Goal: Transaction & Acquisition: Purchase product/service

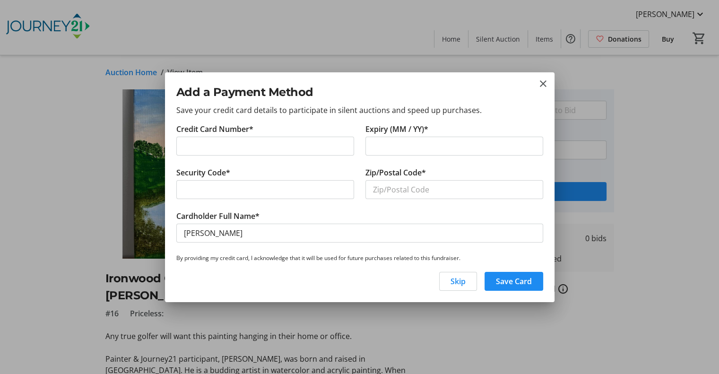
click at [318, 184] on iframe at bounding box center [265, 189] width 163 height 11
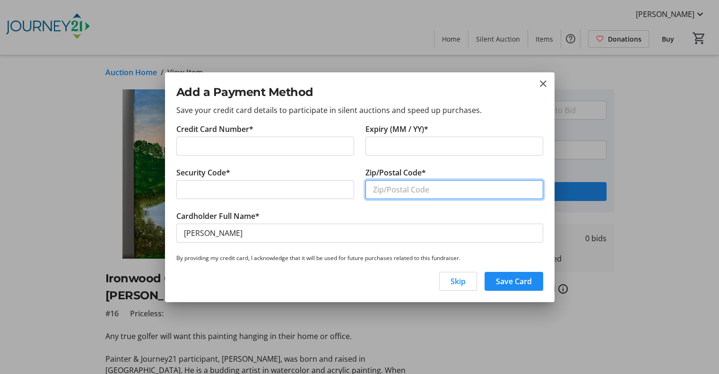
click at [387, 190] on input "Zip/Postal Code*" at bounding box center [454, 189] width 178 height 19
type input "53066"
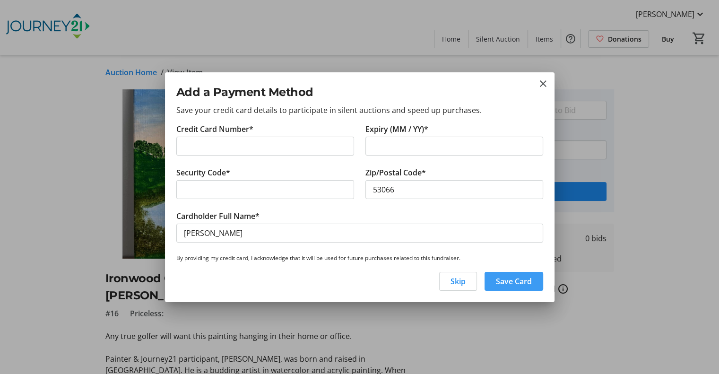
click at [525, 277] on span "Save Card" at bounding box center [514, 280] width 36 height 11
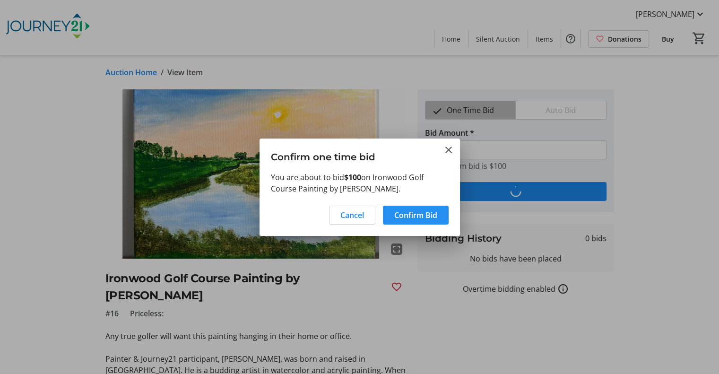
click at [419, 218] on span "Confirm Bid" at bounding box center [415, 214] width 43 height 11
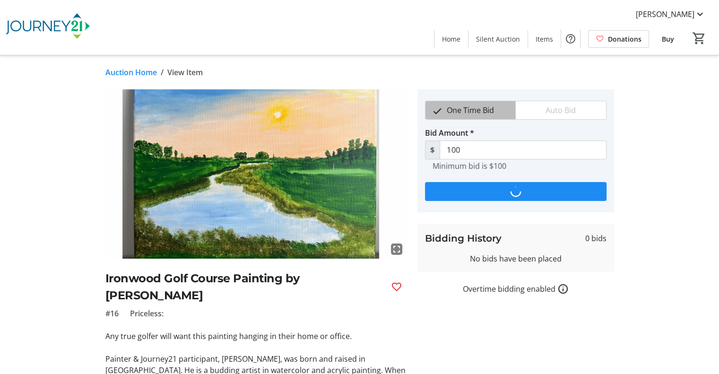
type input "125"
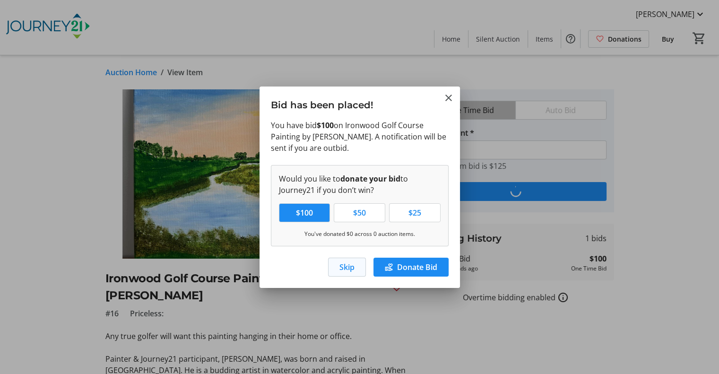
click at [344, 267] on span "Skip" at bounding box center [346, 266] width 15 height 11
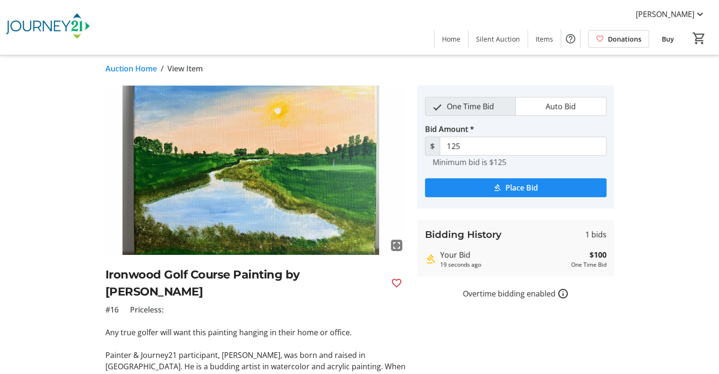
scroll to position [111, 0]
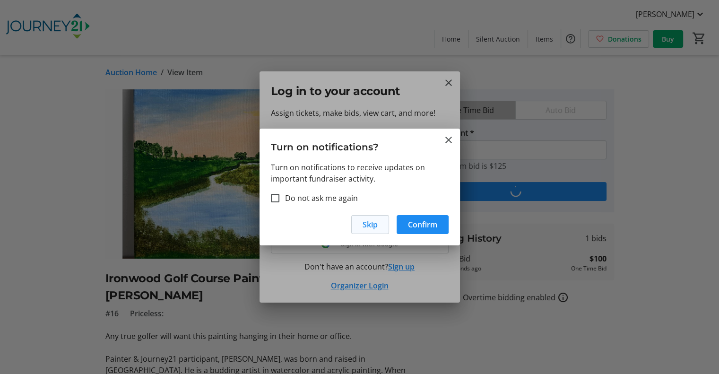
click at [372, 229] on span "Skip" at bounding box center [369, 224] width 15 height 11
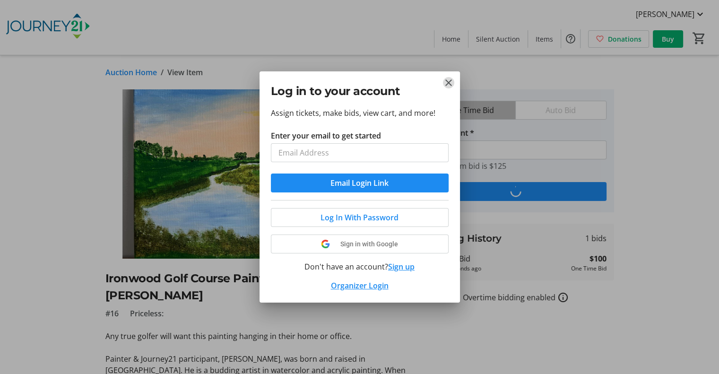
click at [447, 85] on mat-icon "Close" at bounding box center [448, 82] width 11 height 11
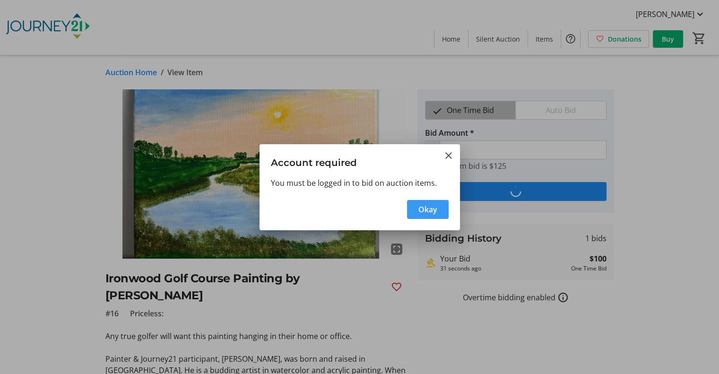
click at [433, 201] on span "button" at bounding box center [428, 209] width 42 height 23
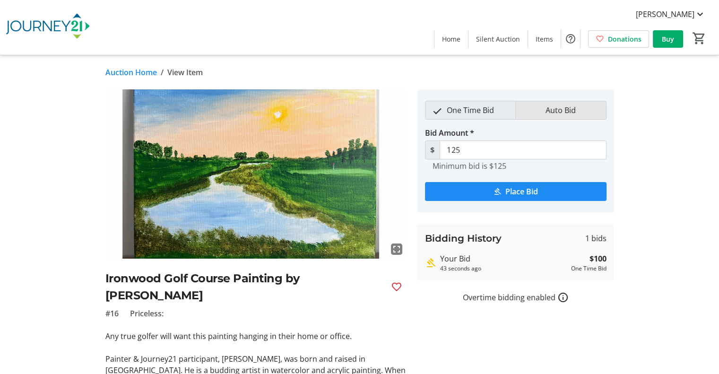
click at [548, 112] on span "Auto Bid" at bounding box center [561, 110] width 42 height 18
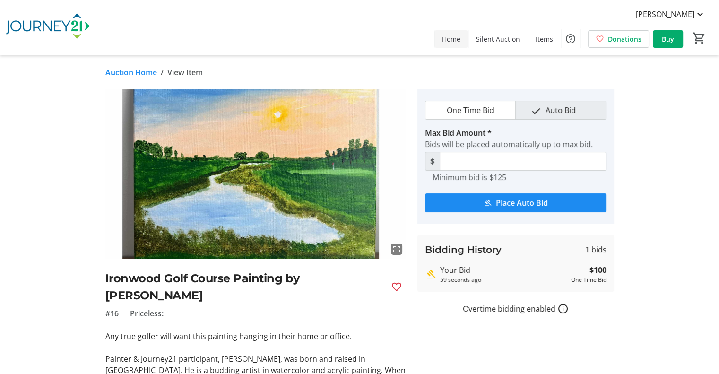
click at [448, 44] on span at bounding box center [451, 38] width 34 height 23
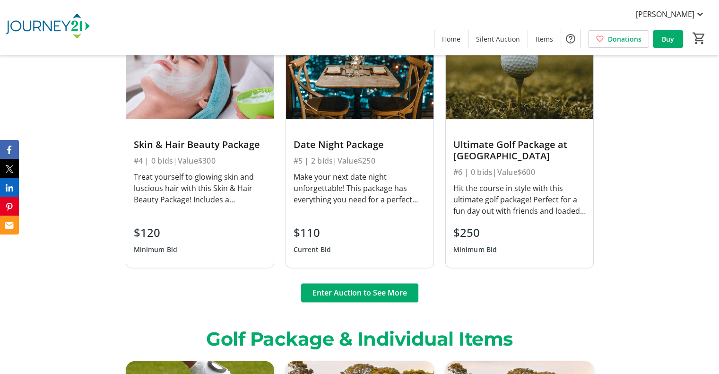
scroll to position [1308, 0]
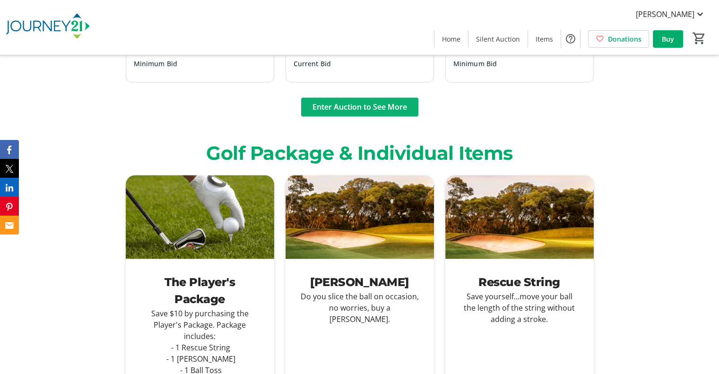
click at [359, 101] on span "Enter Auction to See More" at bounding box center [359, 106] width 95 height 11
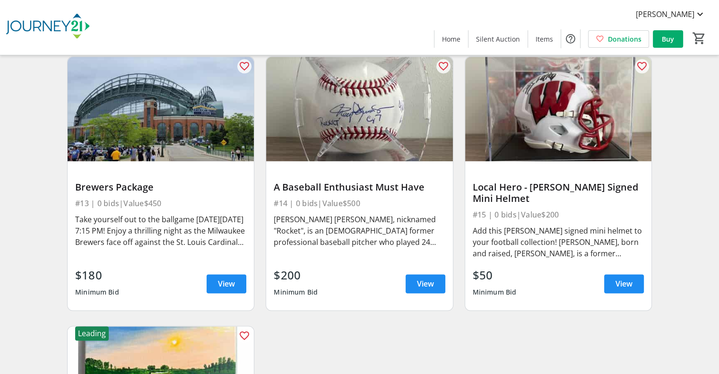
scroll to position [1148, 0]
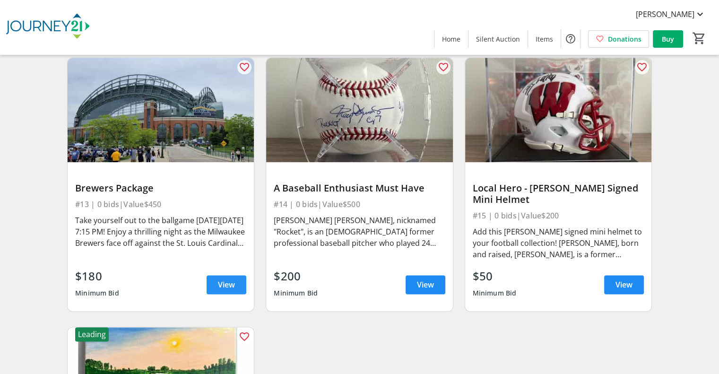
click at [225, 279] on span at bounding box center [227, 284] width 40 height 23
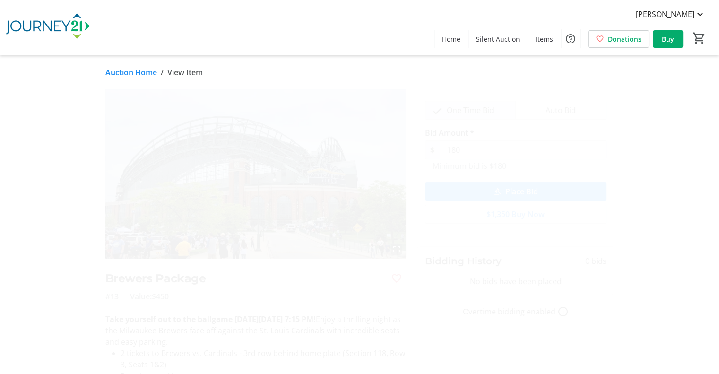
click at [484, 114] on span "One Time Bid" at bounding box center [470, 110] width 59 height 18
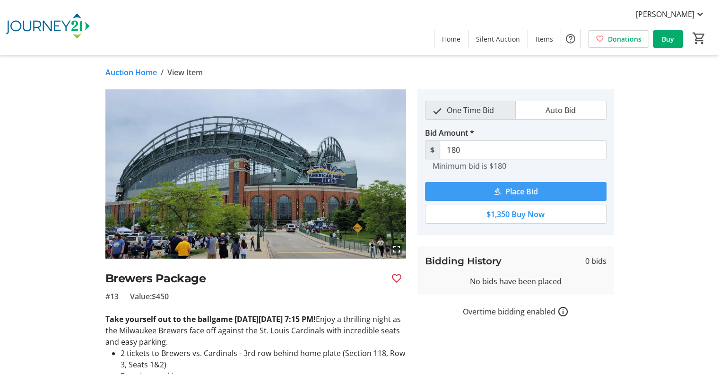
click at [527, 190] on span "Place Bid" at bounding box center [521, 191] width 33 height 11
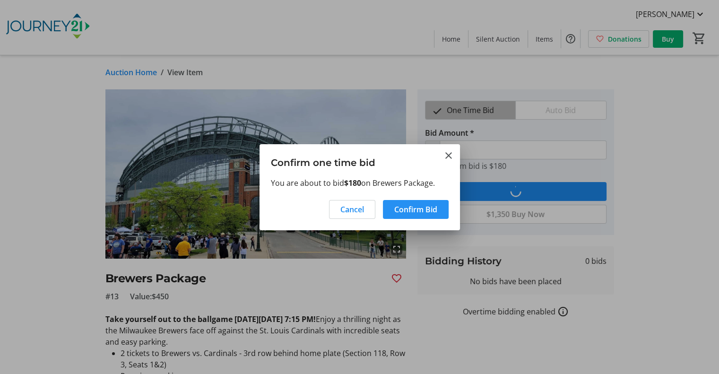
click at [423, 207] on span "Confirm Bid" at bounding box center [415, 209] width 43 height 11
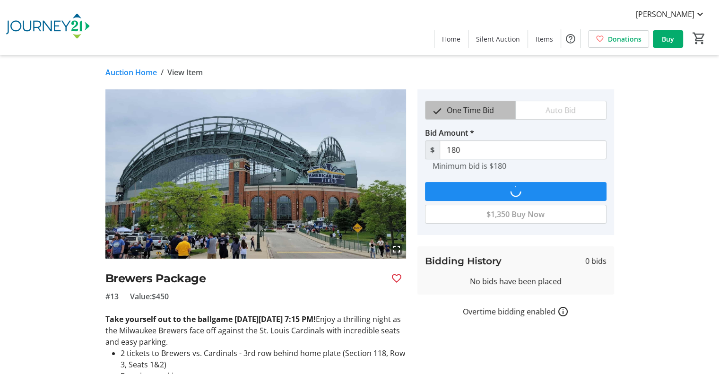
type input "200"
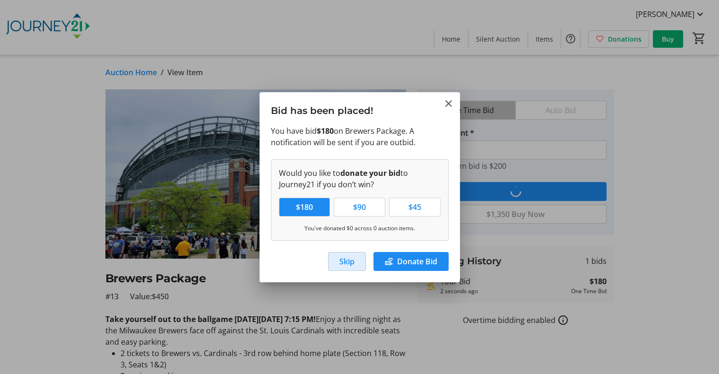
click at [350, 262] on span "Skip" at bounding box center [346, 261] width 15 height 11
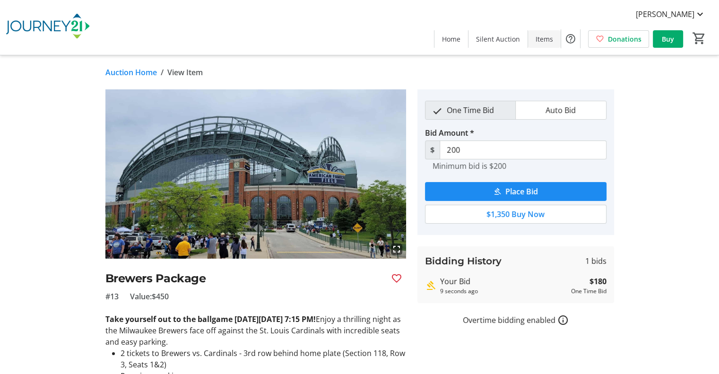
click at [553, 35] on span "Items" at bounding box center [543, 39] width 17 height 10
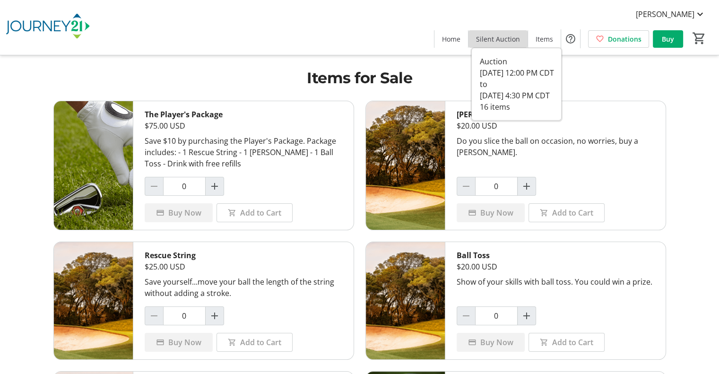
click at [505, 43] on span "Silent Auction" at bounding box center [498, 39] width 44 height 10
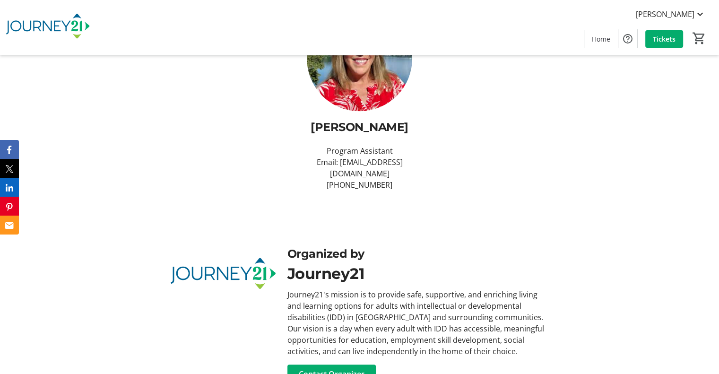
scroll to position [992, 0]
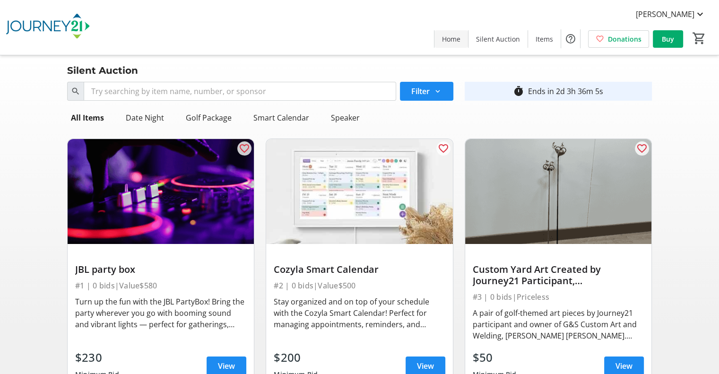
click at [455, 37] on span "Home" at bounding box center [451, 39] width 18 height 10
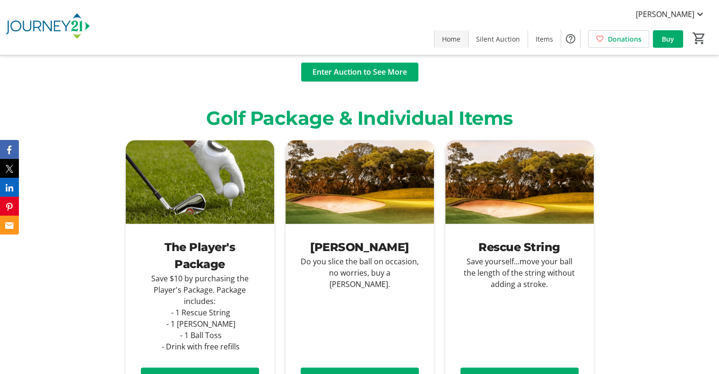
scroll to position [1347, 0]
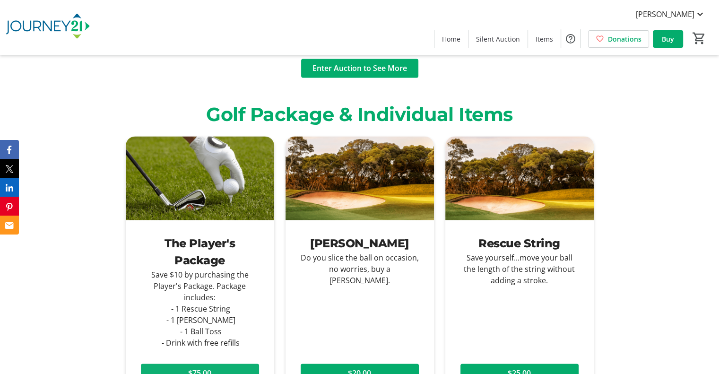
click at [214, 363] on span at bounding box center [200, 372] width 118 height 23
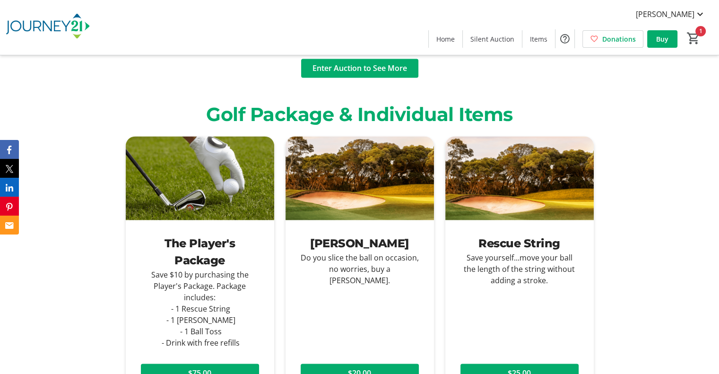
click at [191, 253] on div "The Player's Package" at bounding box center [200, 252] width 118 height 34
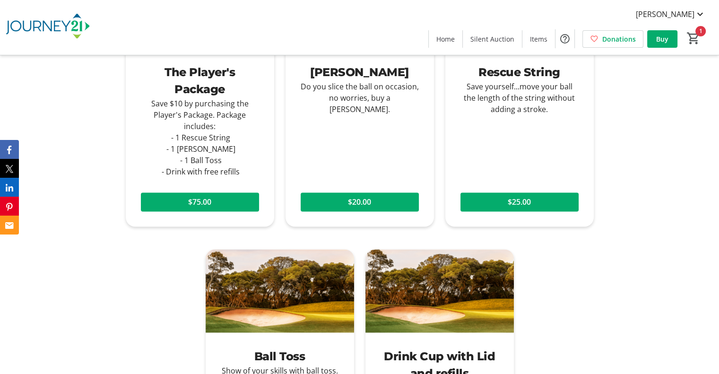
scroll to position [1518, 0]
click at [176, 126] on div "Save $10 by purchasing the Player's Package. Package includes: - 1 Rescue Strin…" at bounding box center [200, 137] width 118 height 79
drag, startPoint x: 176, startPoint y: 126, endPoint x: 241, endPoint y: 157, distance: 72.3
click at [241, 157] on div "Save $10 by purchasing the Player's Package. Package includes: - 1 Rescue Strin…" at bounding box center [200, 137] width 118 height 79
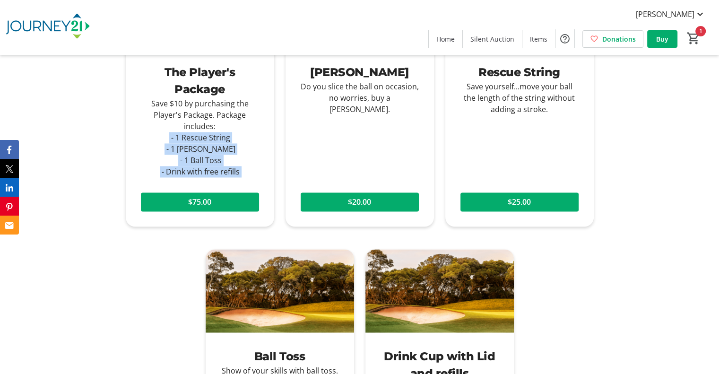
copy div "- 1 Rescue String - 1 Mulligan - 1 Ball Toss - Drink with free refills $75.00"
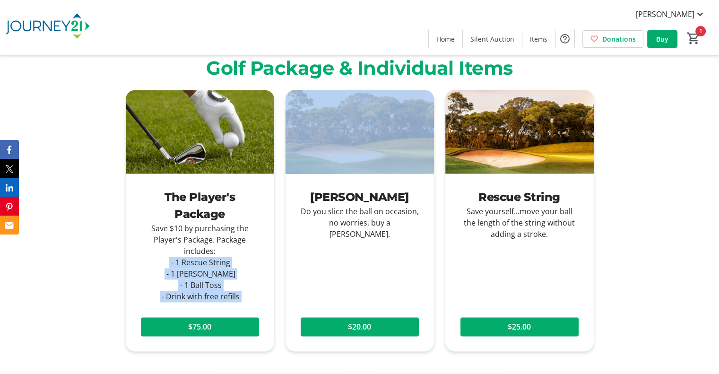
scroll to position [1387, 0]
